Goal: Information Seeking & Learning: Learn about a topic

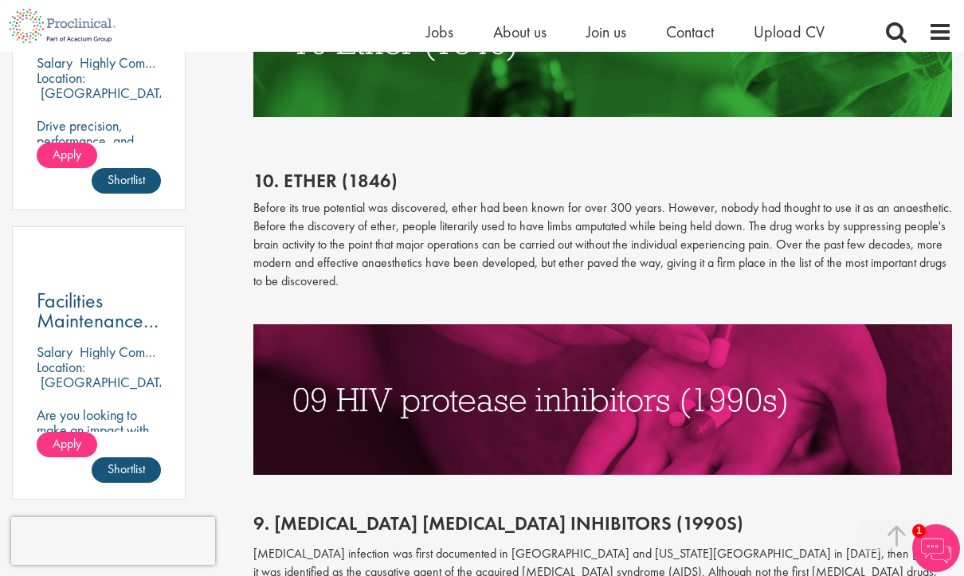
scroll to position [1021, 0]
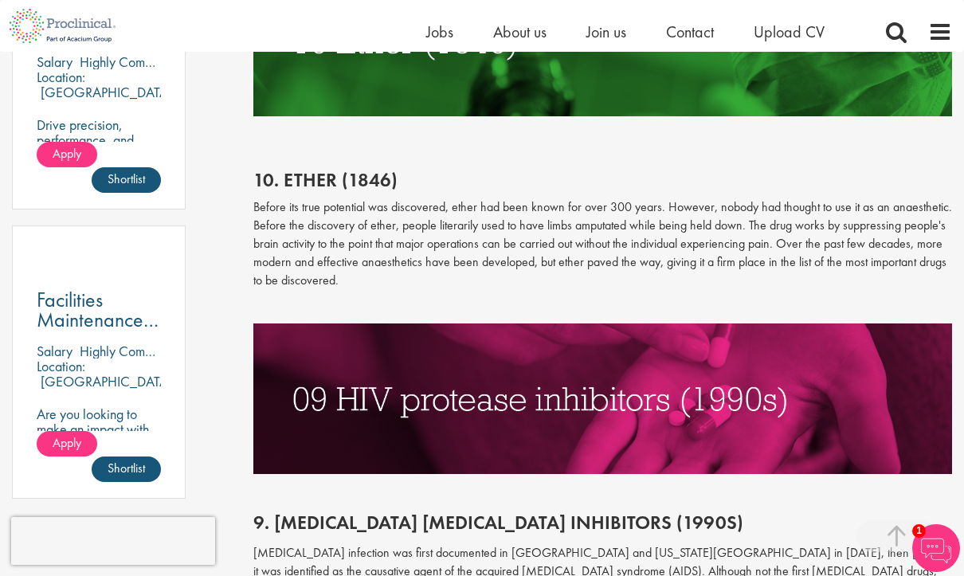
drag, startPoint x: 227, startPoint y: 178, endPoint x: 389, endPoint y: 291, distance: 197.5
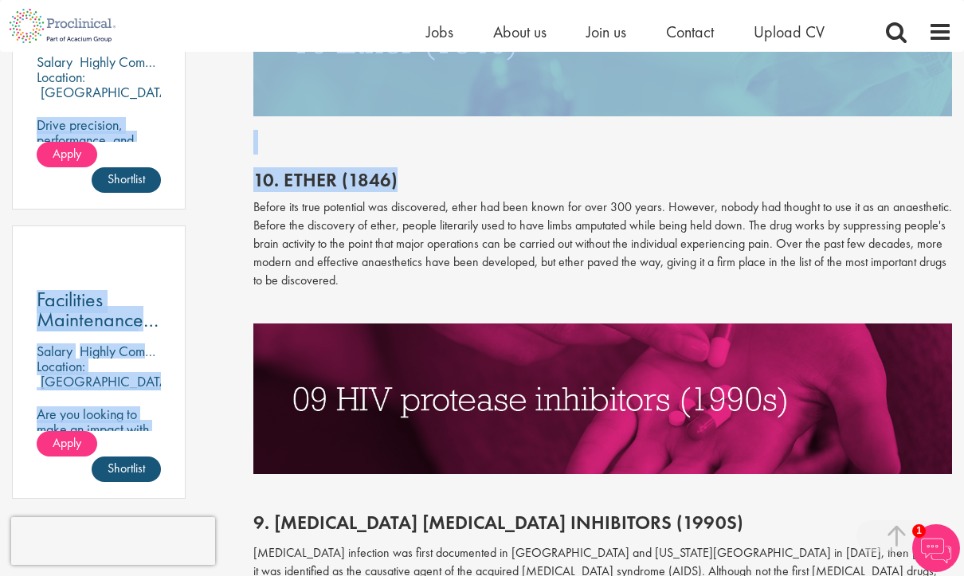
click at [282, 170] on h2 "10. Ether (1846)" at bounding box center [602, 180] width 699 height 21
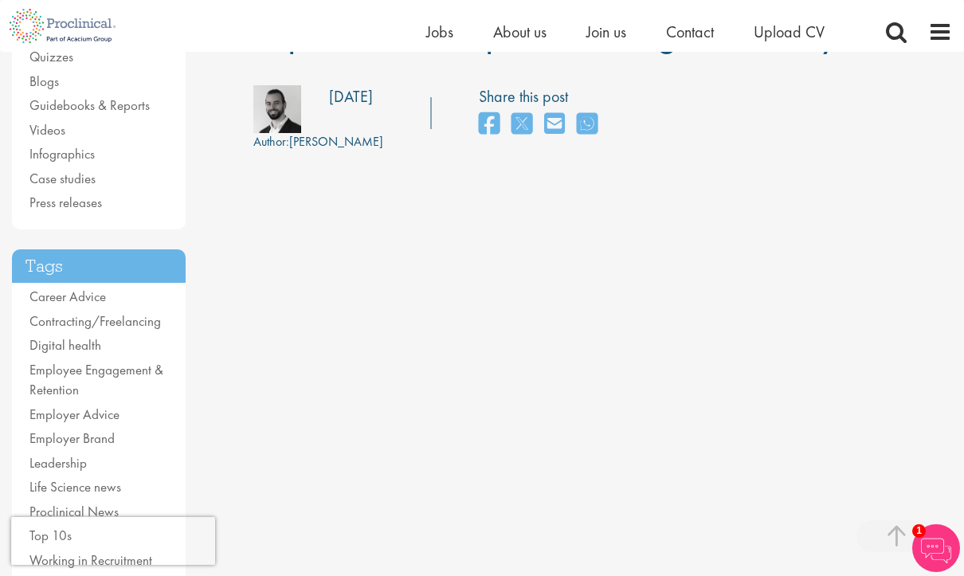
scroll to position [0, 0]
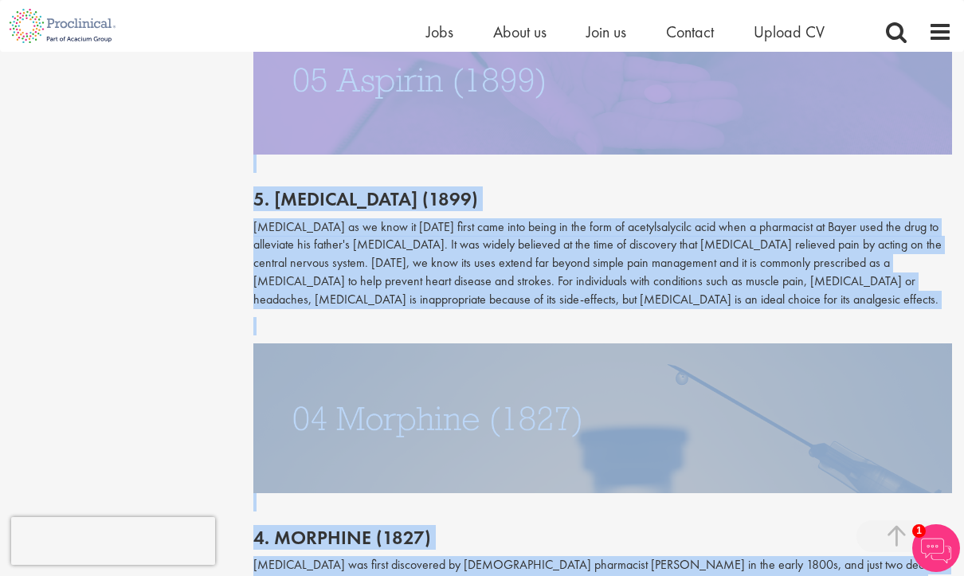
drag, startPoint x: 251, startPoint y: 217, endPoint x: 447, endPoint y: 578, distance: 411.2
click at [447, 569] on html "This website uses cookies. By continuing to use this site, you are giving your …" at bounding box center [482, 354] width 964 height 6180
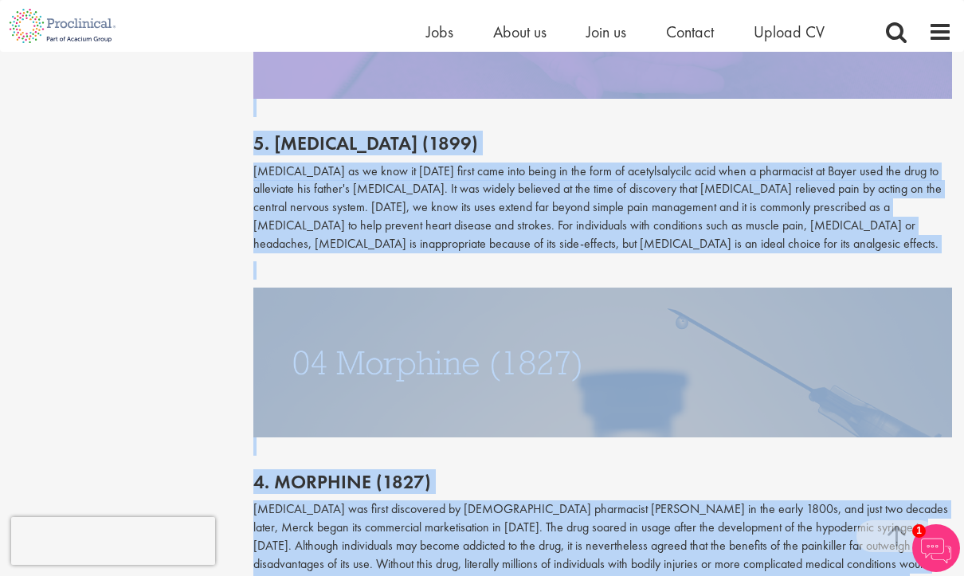
click at [452, 261] on p at bounding box center [602, 270] width 699 height 18
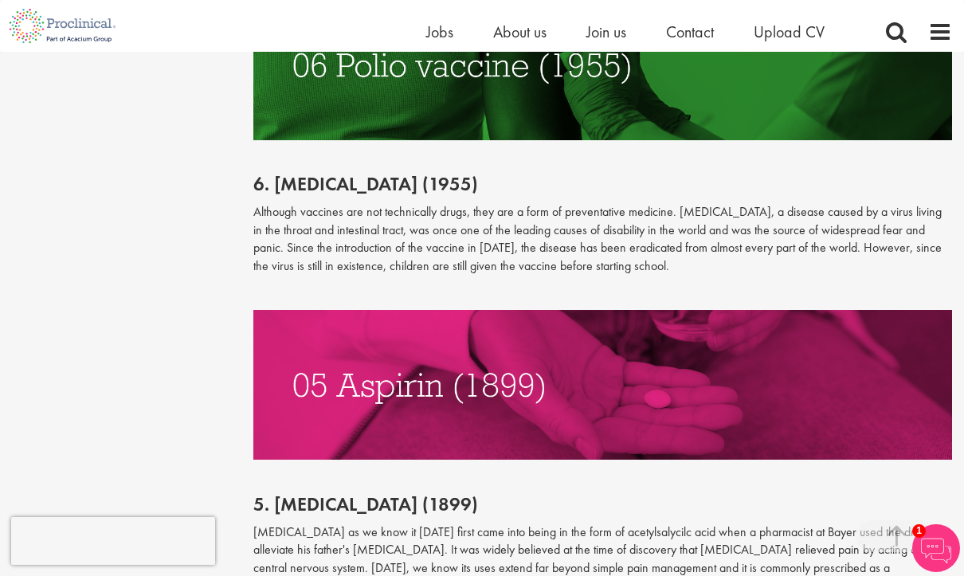
scroll to position [2432, 0]
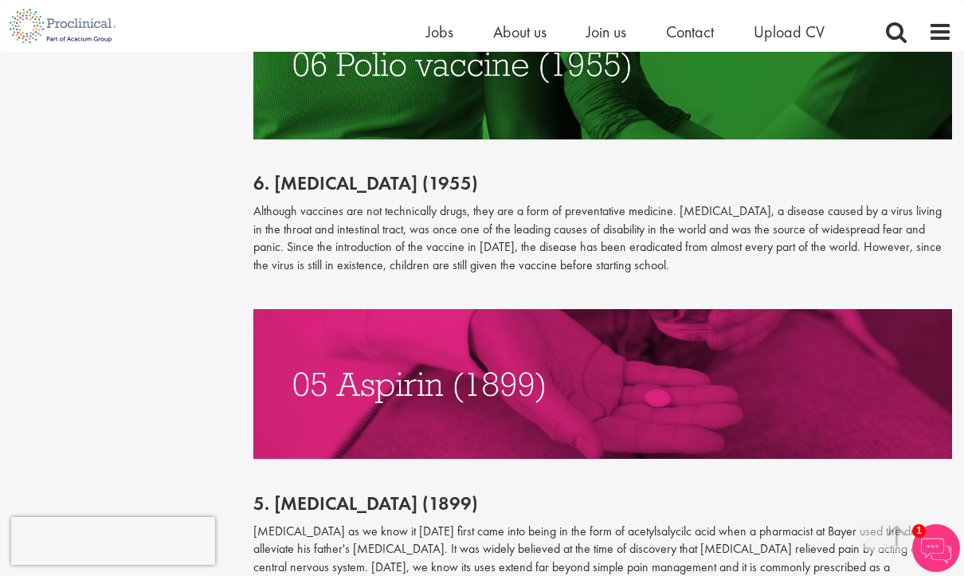
drag, startPoint x: 657, startPoint y: 10, endPoint x: 137, endPoint y: 147, distance: 537.7
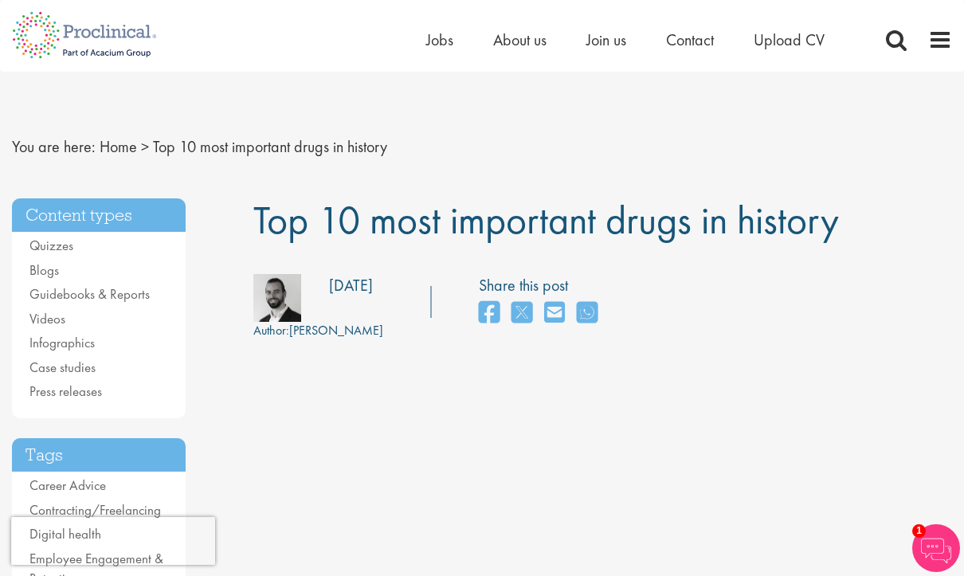
drag, startPoint x: 257, startPoint y: 0, endPoint x: 541, endPoint y: 120, distance: 307.9
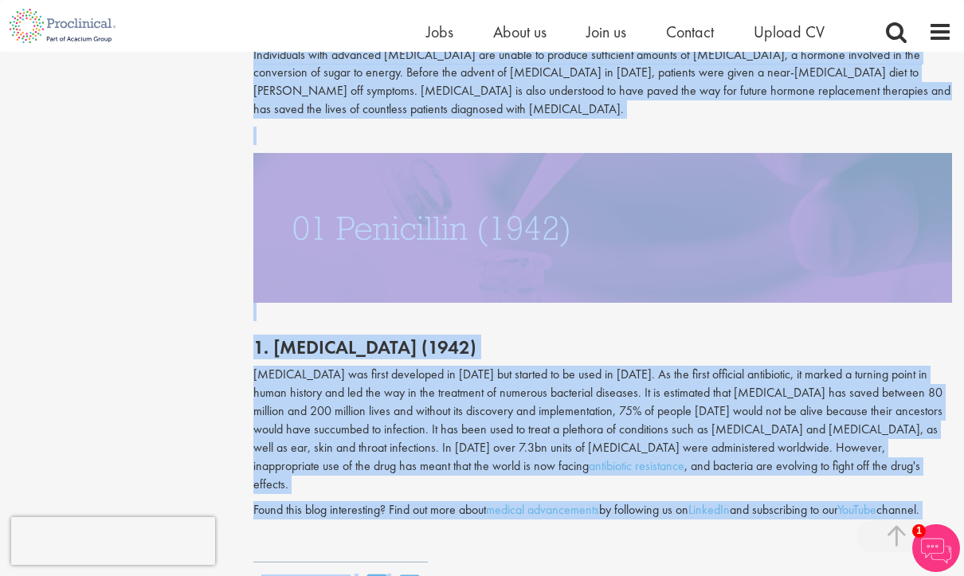
scroll to position [3939, 0]
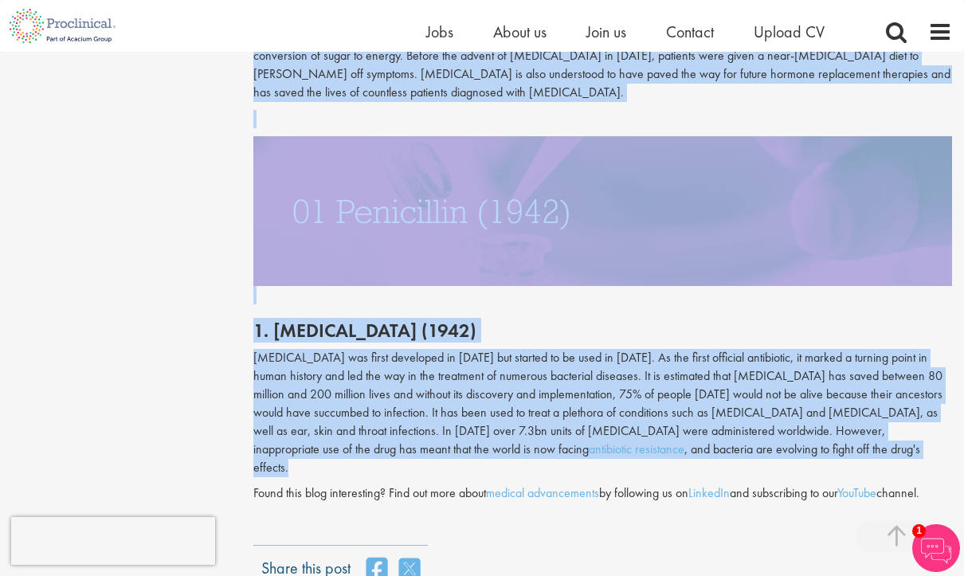
drag, startPoint x: 253, startPoint y: 285, endPoint x: 686, endPoint y: 402, distance: 448.0
copy div "10 important drugs and their uses Within our list of the most important medicin…"
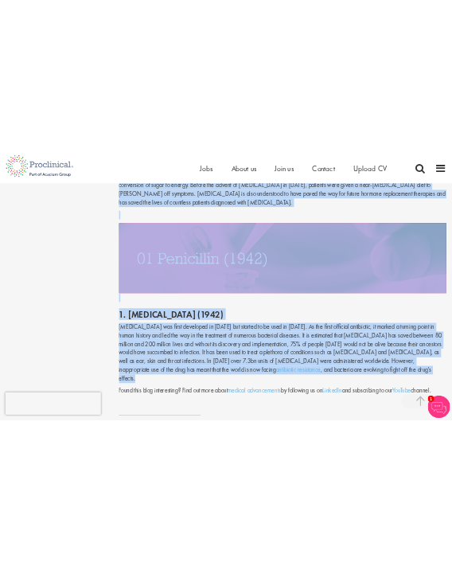
scroll to position [3924, 0]
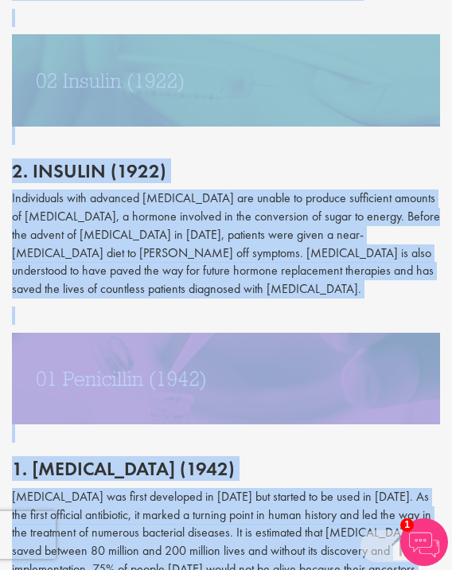
click at [359, 190] on p "Individuals with advanced [MEDICAL_DATA] are unable to produce sufficient amoun…" at bounding box center [226, 244] width 428 height 109
